Goal: Task Accomplishment & Management: Manage account settings

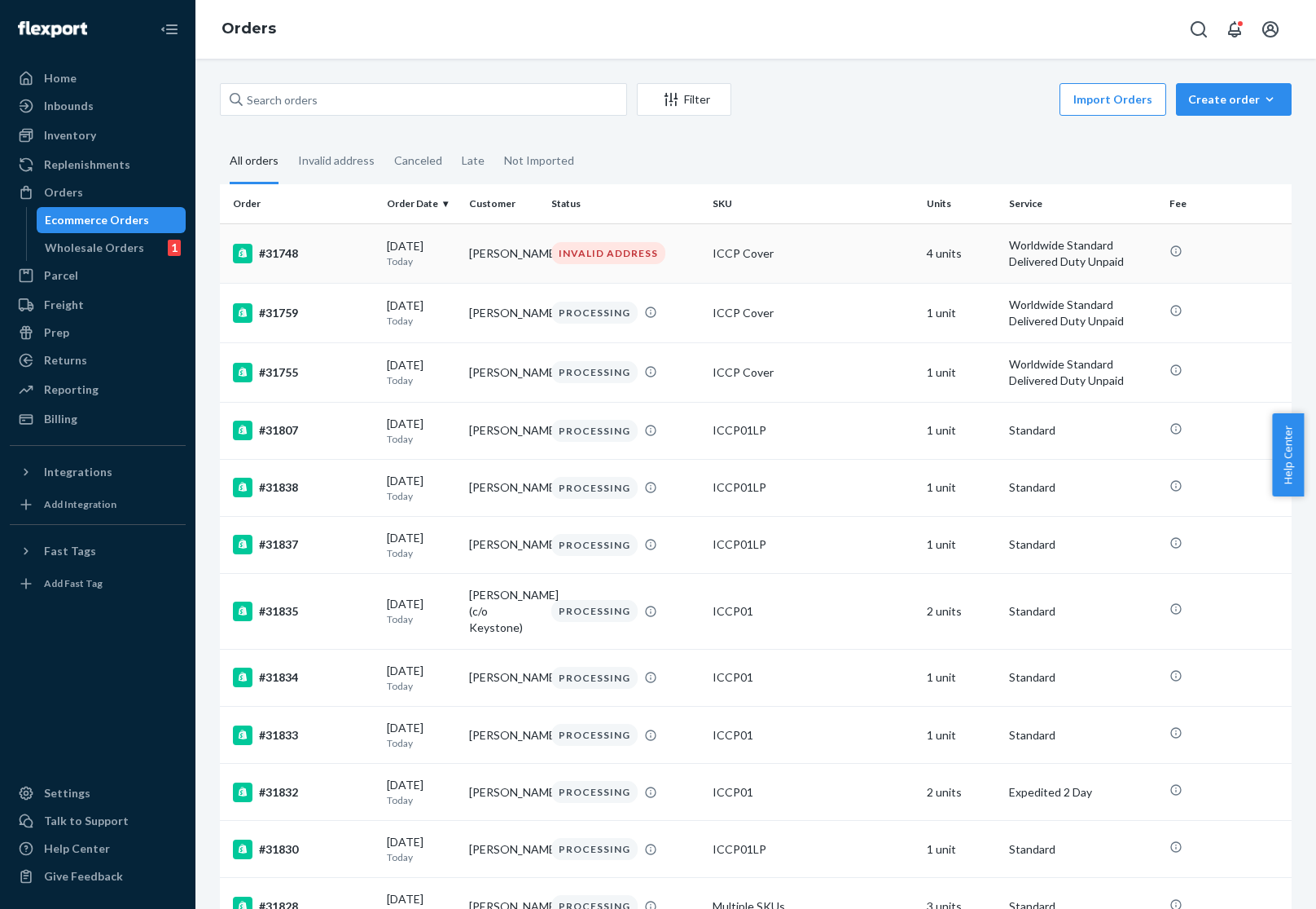
click at [592, 257] on div "INVALID ADDRESS" at bounding box center [608, 253] width 114 height 22
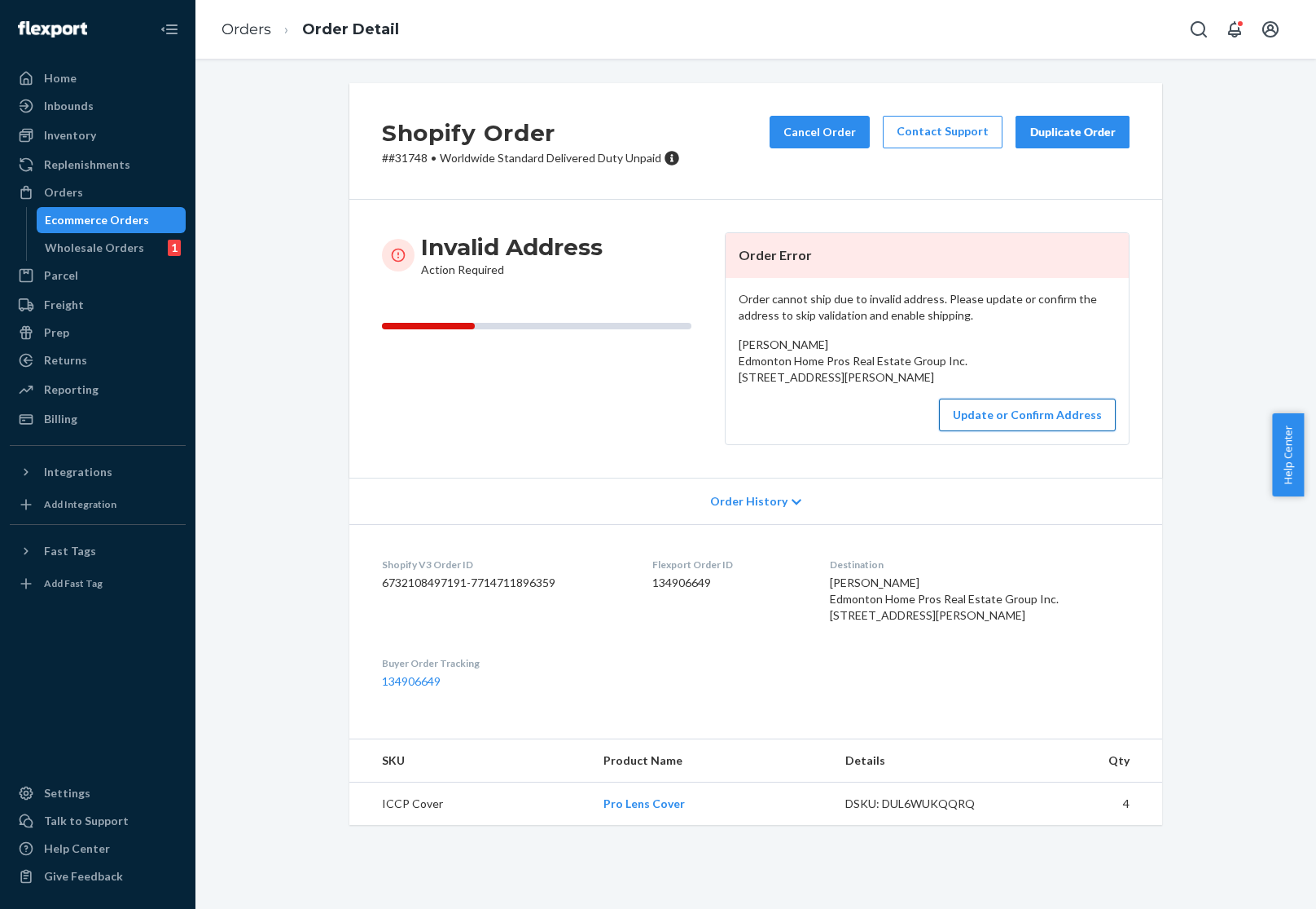
click at [973, 431] on button "Update or Confirm Address" at bounding box center [1028, 414] width 177 height 32
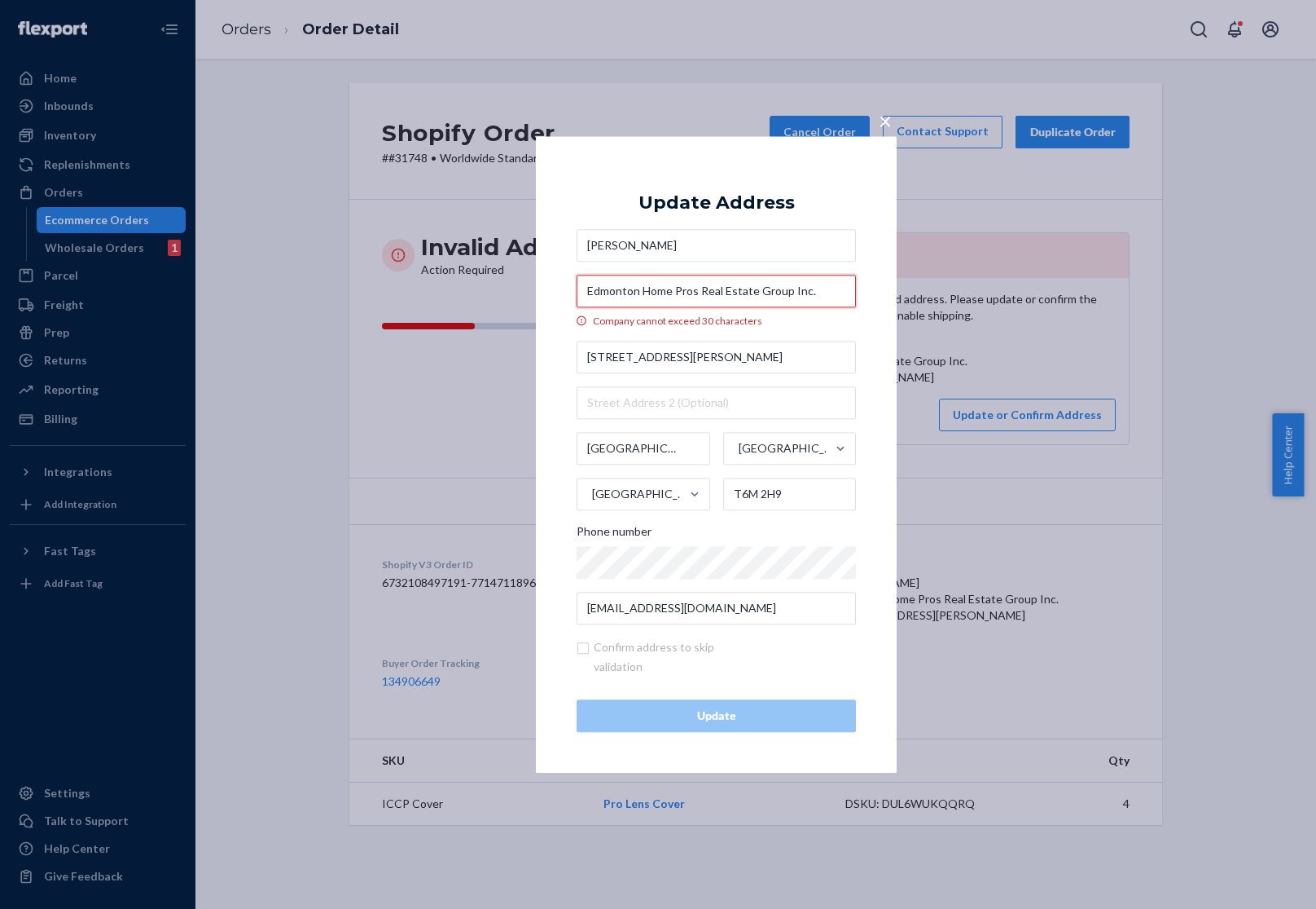
click at [674, 294] on input "Edmonton Home Pros Real Estate Group Inc." at bounding box center [716, 291] width 279 height 32
click at [839, 294] on input "Edmonton Home Pros Real Estate Group Inc." at bounding box center [716, 291] width 279 height 32
click at [676, 324] on div "Company cannot exceed 30 characters" at bounding box center [716, 321] width 279 height 14
click at [676, 307] on input "Edmonton Home Pros Real Estate Group Inc." at bounding box center [716, 291] width 279 height 32
click at [775, 289] on input "Edmonton Home Pros Real Estate Group Inc." at bounding box center [716, 291] width 279 height 32
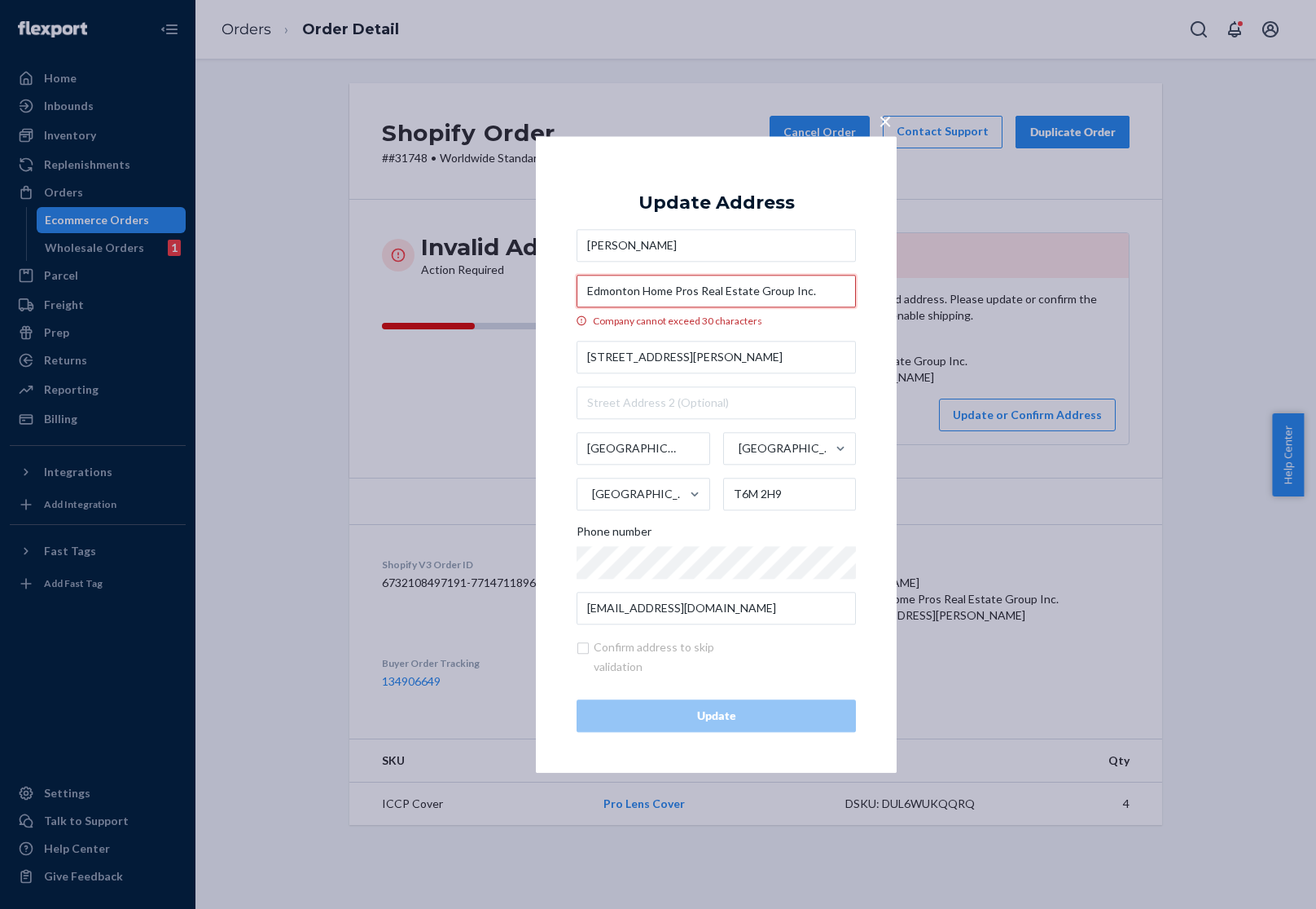
click at [775, 289] on input "Edmonton Home Pros Real Estate Group Inc." at bounding box center [716, 291] width 279 height 32
drag, startPoint x: 641, startPoint y: 292, endPoint x: 668, endPoint y: 289, distance: 27.2
click at [641, 292] on input "Edmonton Home Pros Real Estate Grp Inc." at bounding box center [716, 291] width 279 height 32
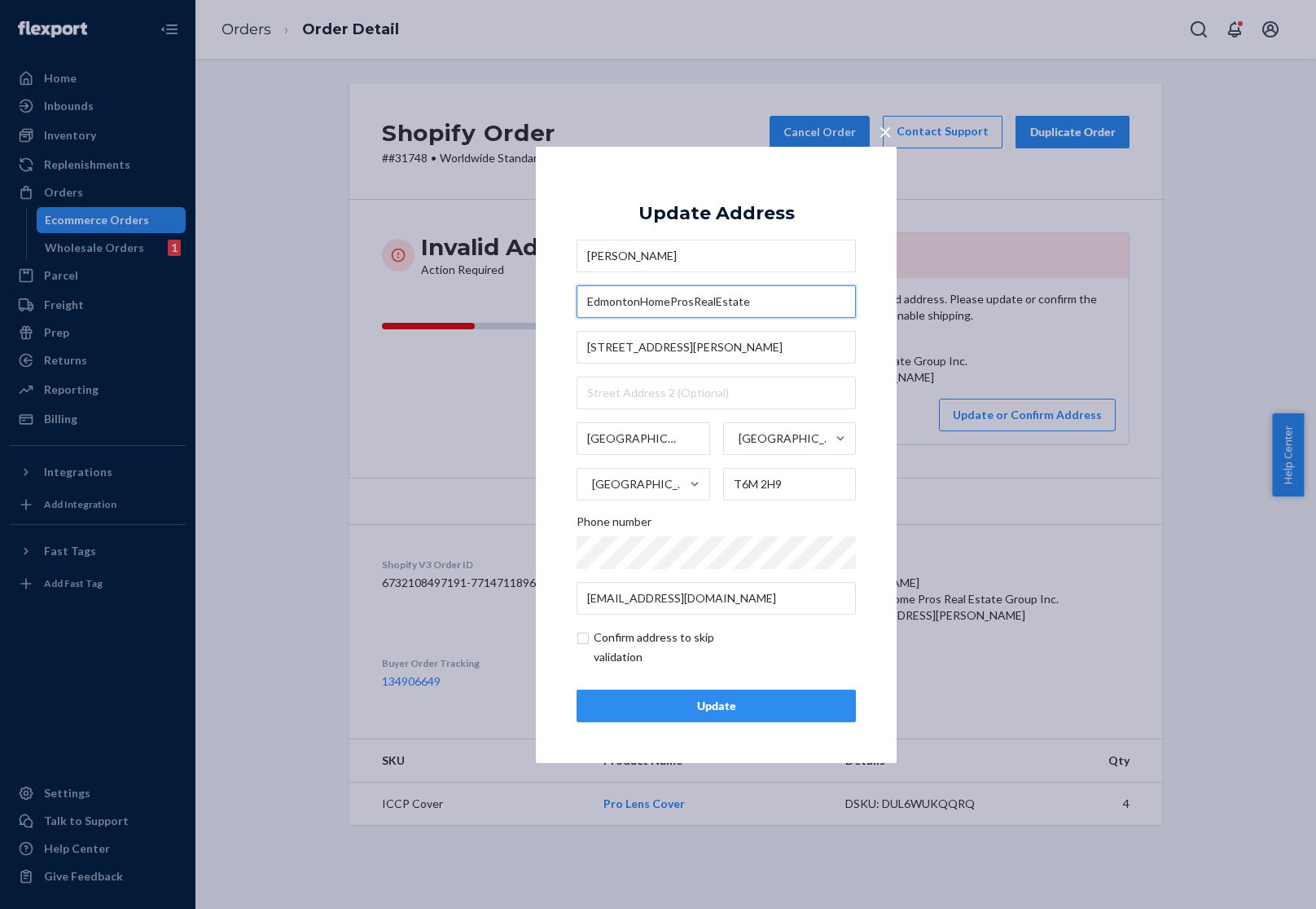
type input "EdmontonHomeProsRealEstate"
click at [615, 632] on input "checkbox" at bounding box center [671, 647] width 189 height 39
checkbox input "true"
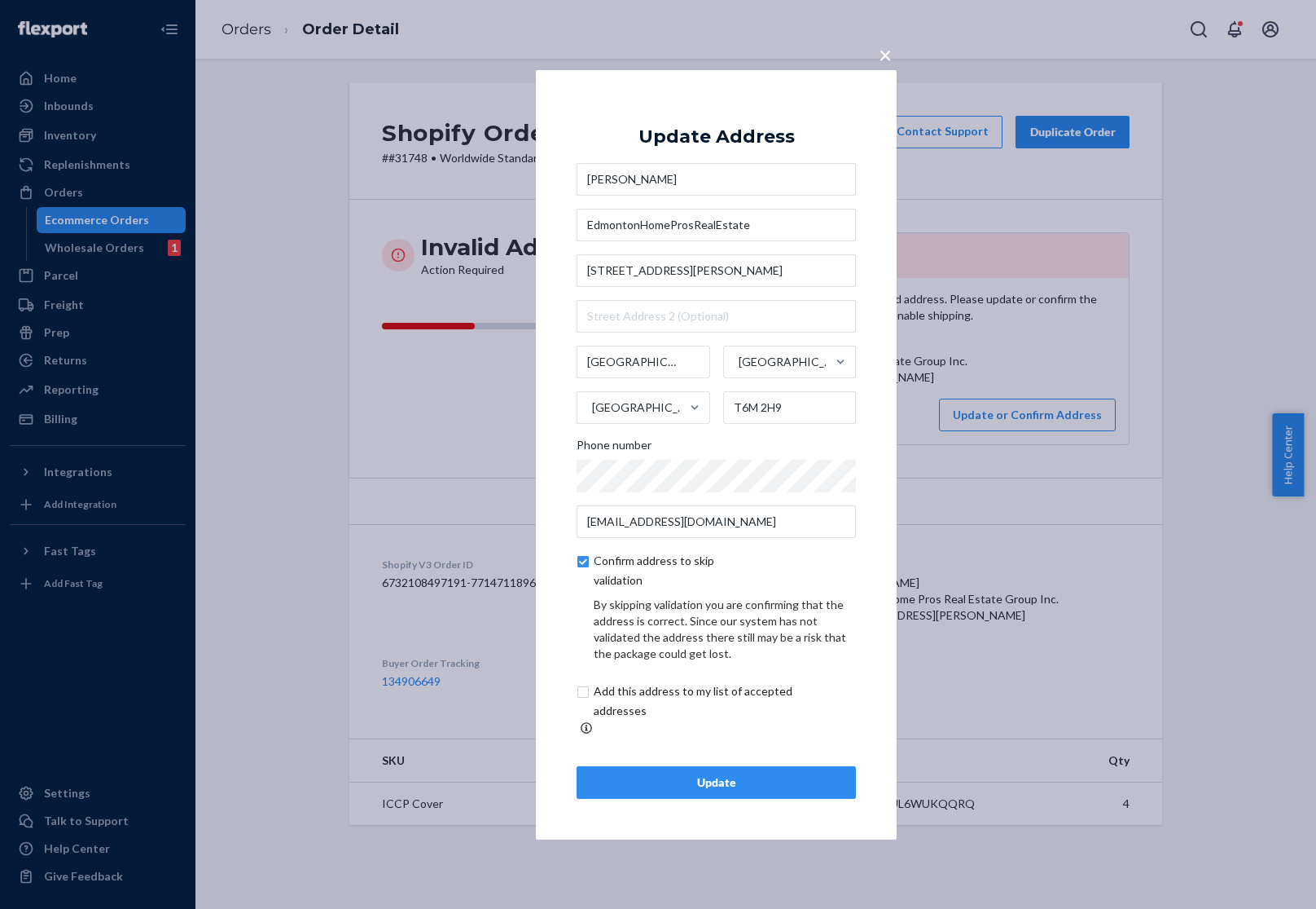
click at [674, 780] on div "Update" at bounding box center [716, 782] width 252 height 16
